Goal: Information Seeking & Learning: Learn about a topic

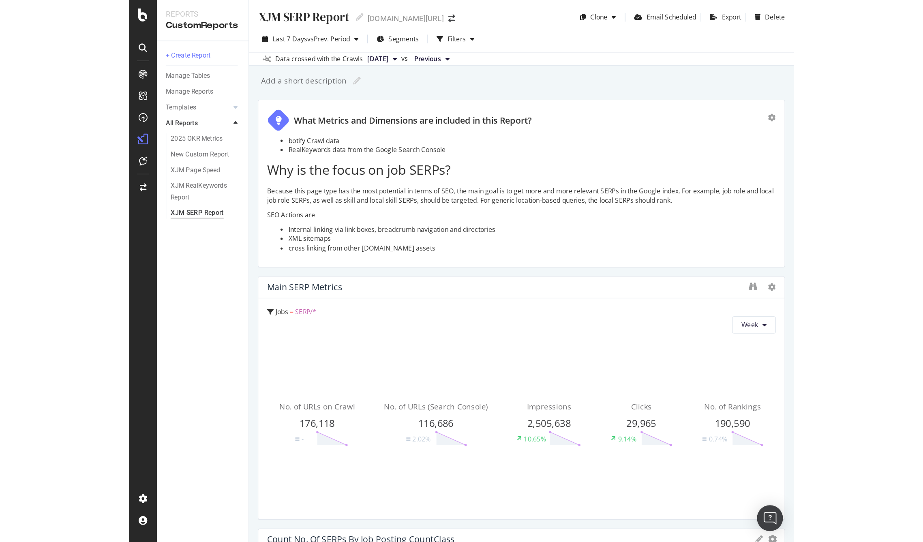
scroll to position [62, 0]
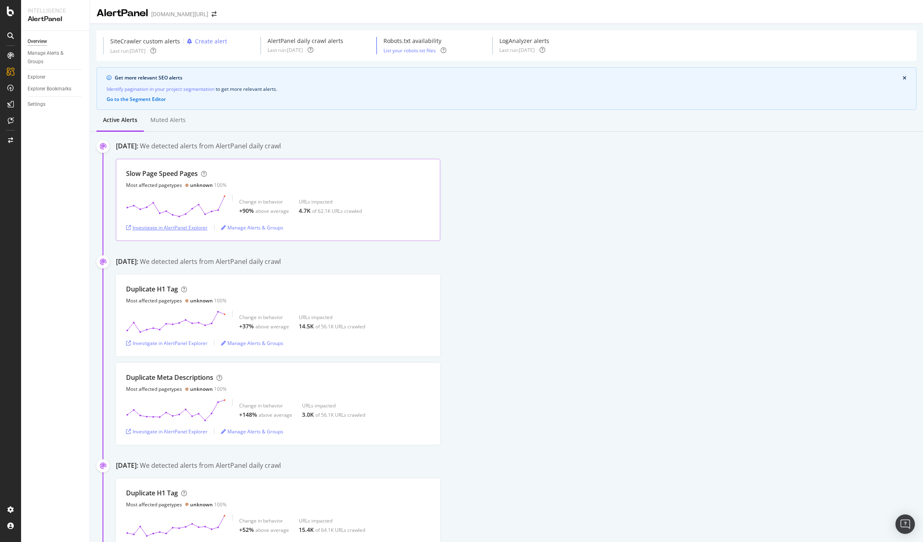
click at [174, 229] on div "Investigate in AlertPanel Explorer" at bounding box center [167, 227] width 82 height 7
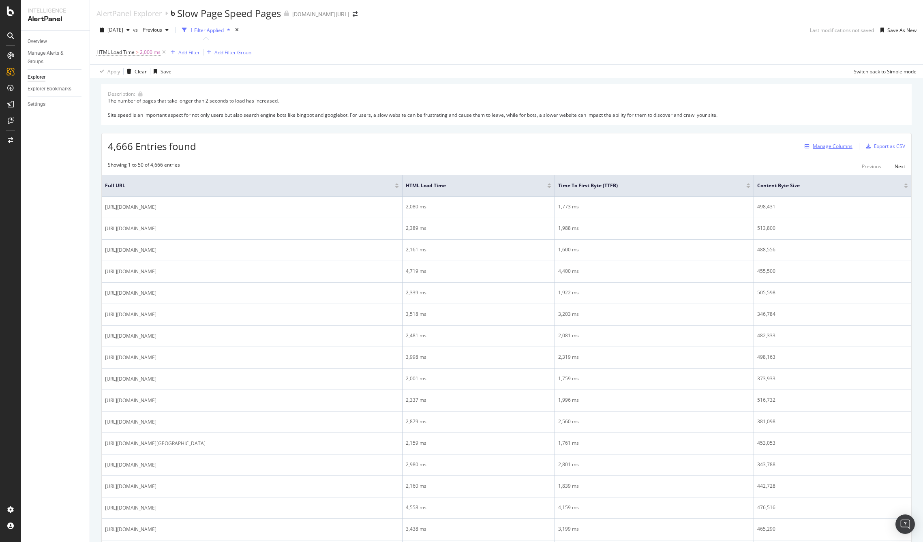
click at [824, 146] on div "Manage Columns" at bounding box center [833, 146] width 40 height 7
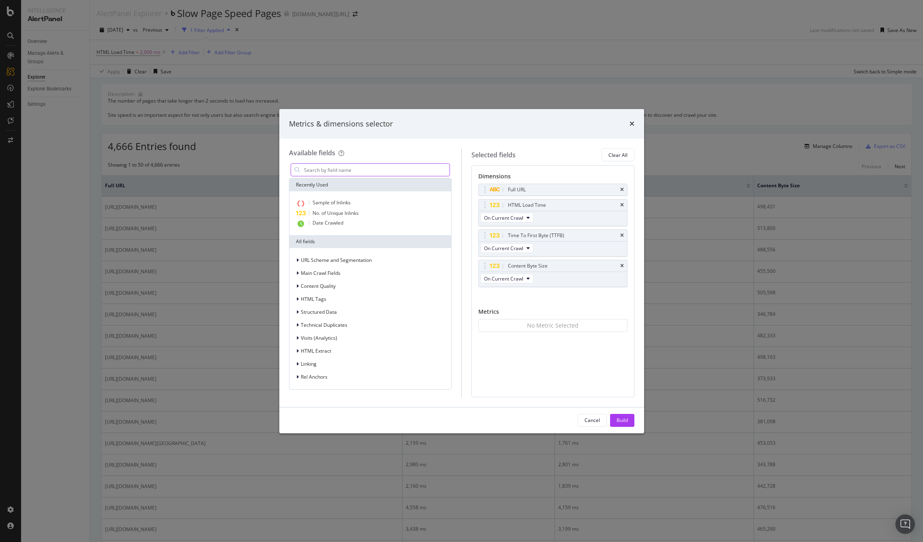
click at [370, 169] on input "modal" at bounding box center [376, 170] width 147 height 12
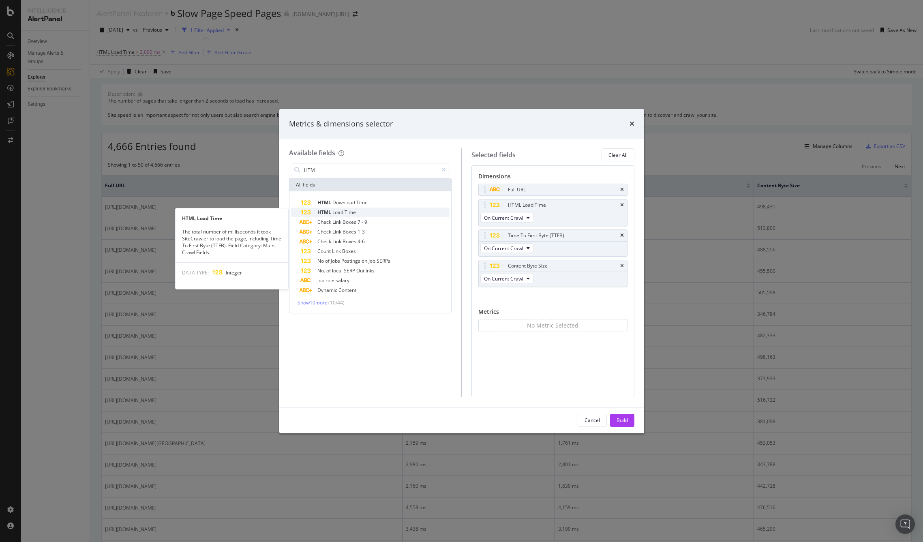
click at [347, 213] on span "Time" at bounding box center [350, 212] width 11 height 7
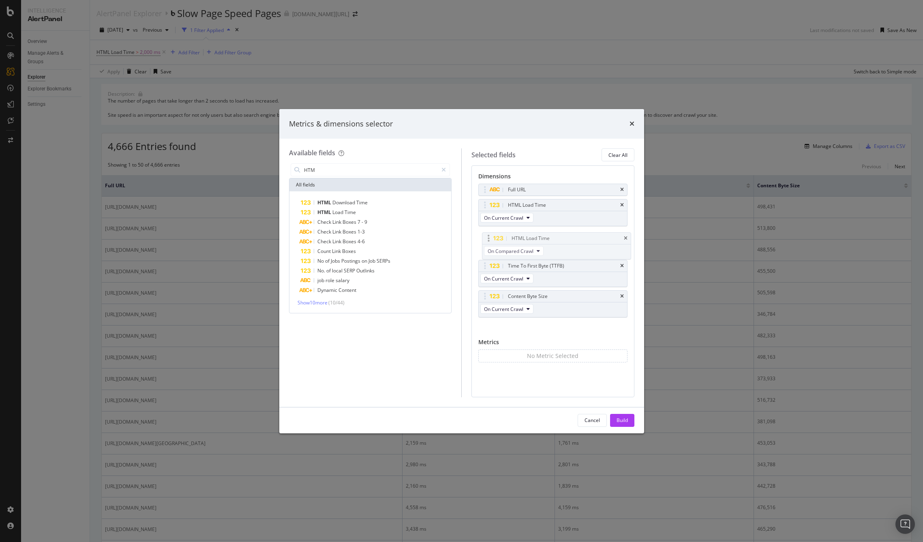
drag, startPoint x: 502, startPoint y: 294, endPoint x: 505, endPoint y: 234, distance: 60.1
click at [505, 234] on body "Intelligence AlertPanel Overview Manage Alerts & Groups Explorer Explorer Bookm…" at bounding box center [461, 271] width 923 height 542
click at [367, 172] on input "HTM" at bounding box center [370, 170] width 135 height 12
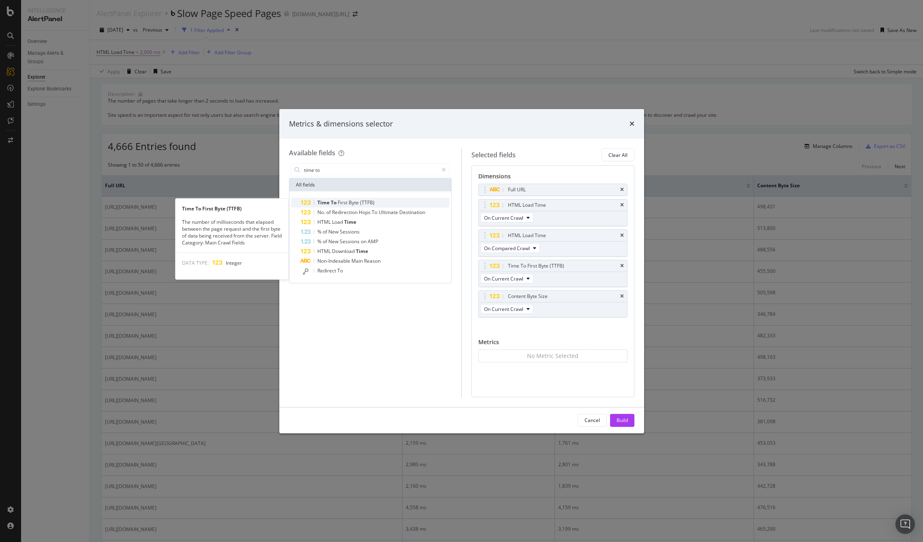
click at [344, 201] on span "First" at bounding box center [343, 202] width 11 height 7
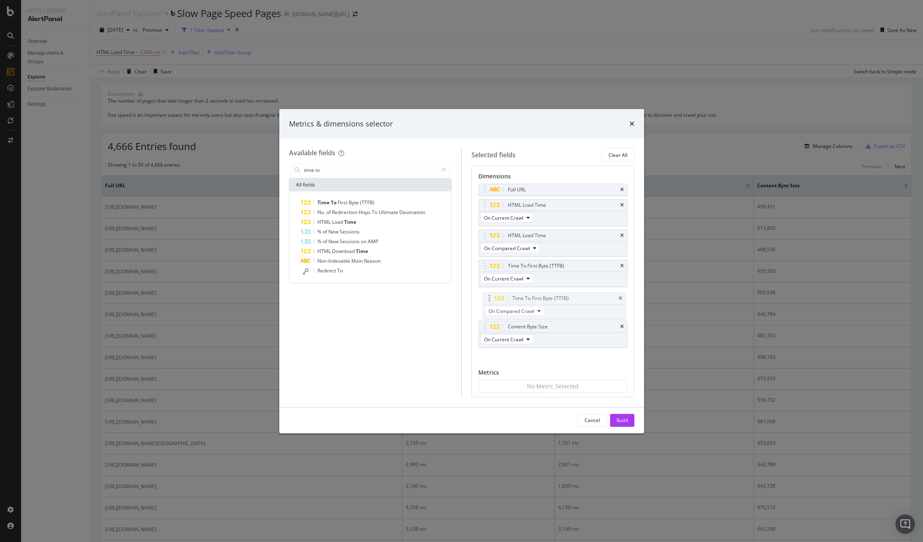
drag, startPoint x: 505, startPoint y: 322, endPoint x: 510, endPoint y: 294, distance: 28.7
click at [510, 294] on body "Intelligence AlertPanel Overview Manage Alerts & Groups Explorer Explorer Bookm…" at bounding box center [461, 271] width 923 height 542
click at [317, 170] on input "time to" at bounding box center [370, 170] width 135 height 12
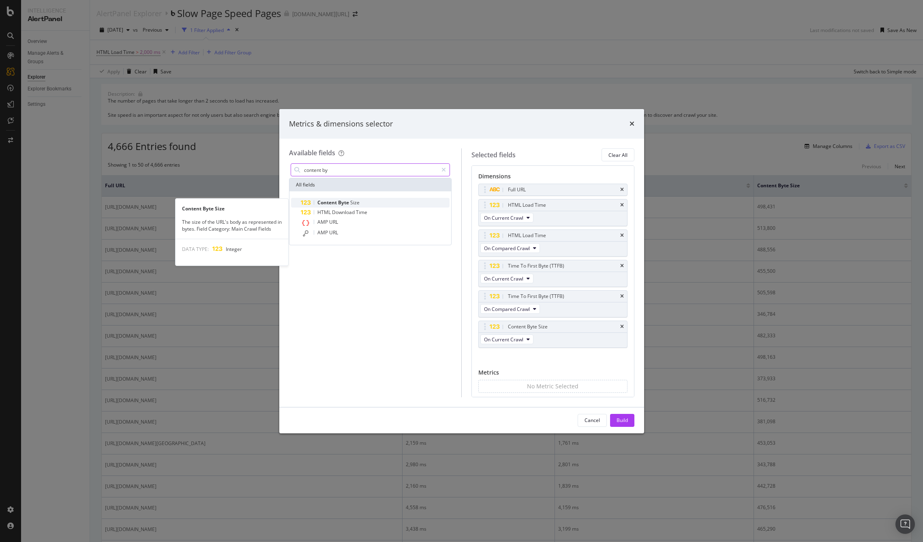
type input "content by"
click at [329, 200] on span "Content" at bounding box center [327, 202] width 21 height 7
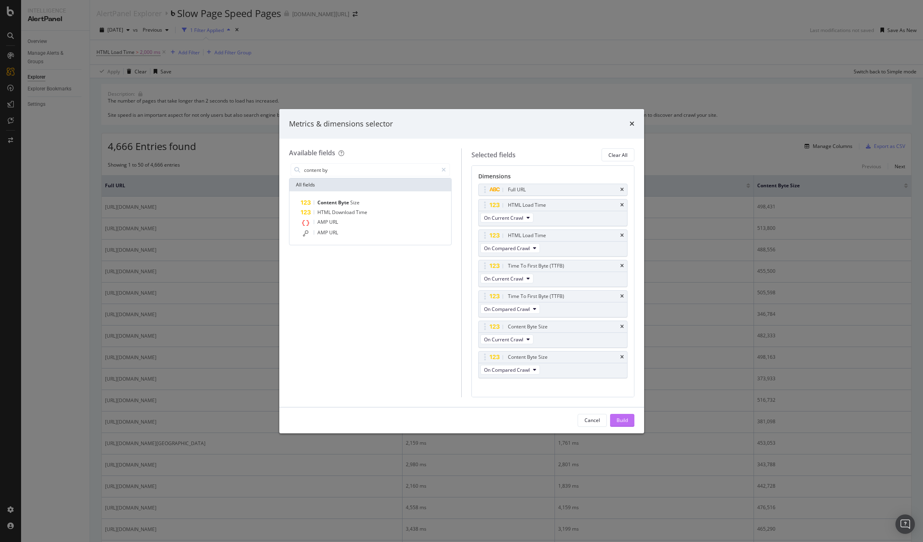
click at [618, 420] on div "Build" at bounding box center [622, 420] width 11 height 7
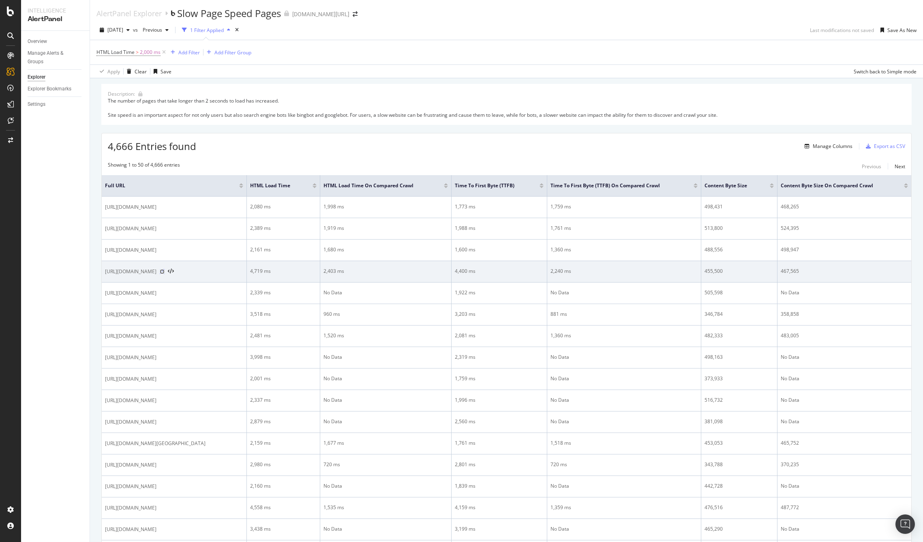
click at [165, 270] on icon at bounding box center [162, 271] width 5 height 5
